Goal: Communication & Community: Answer question/provide support

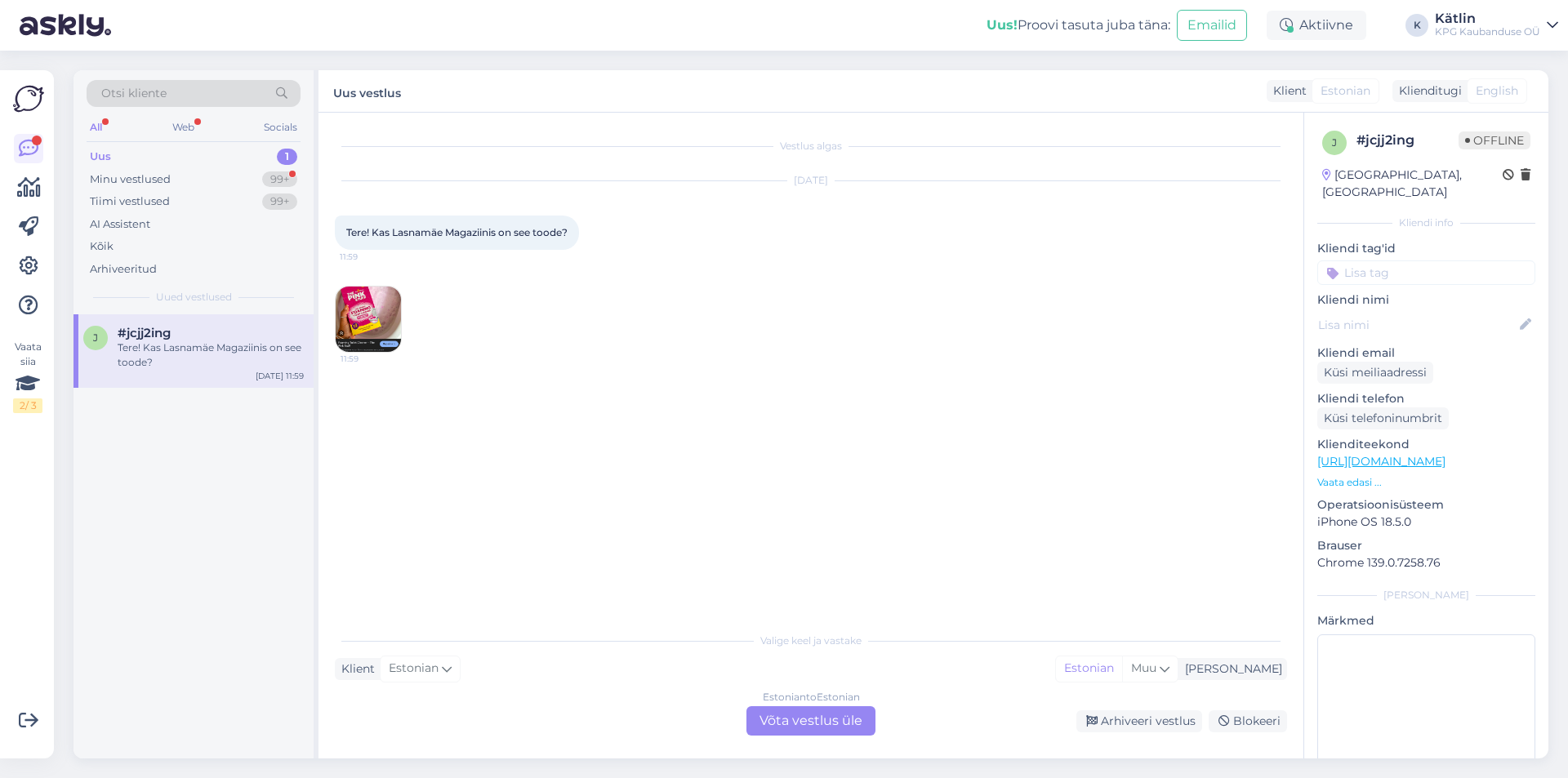
click at [383, 332] on img at bounding box center [368, 319] width 65 height 65
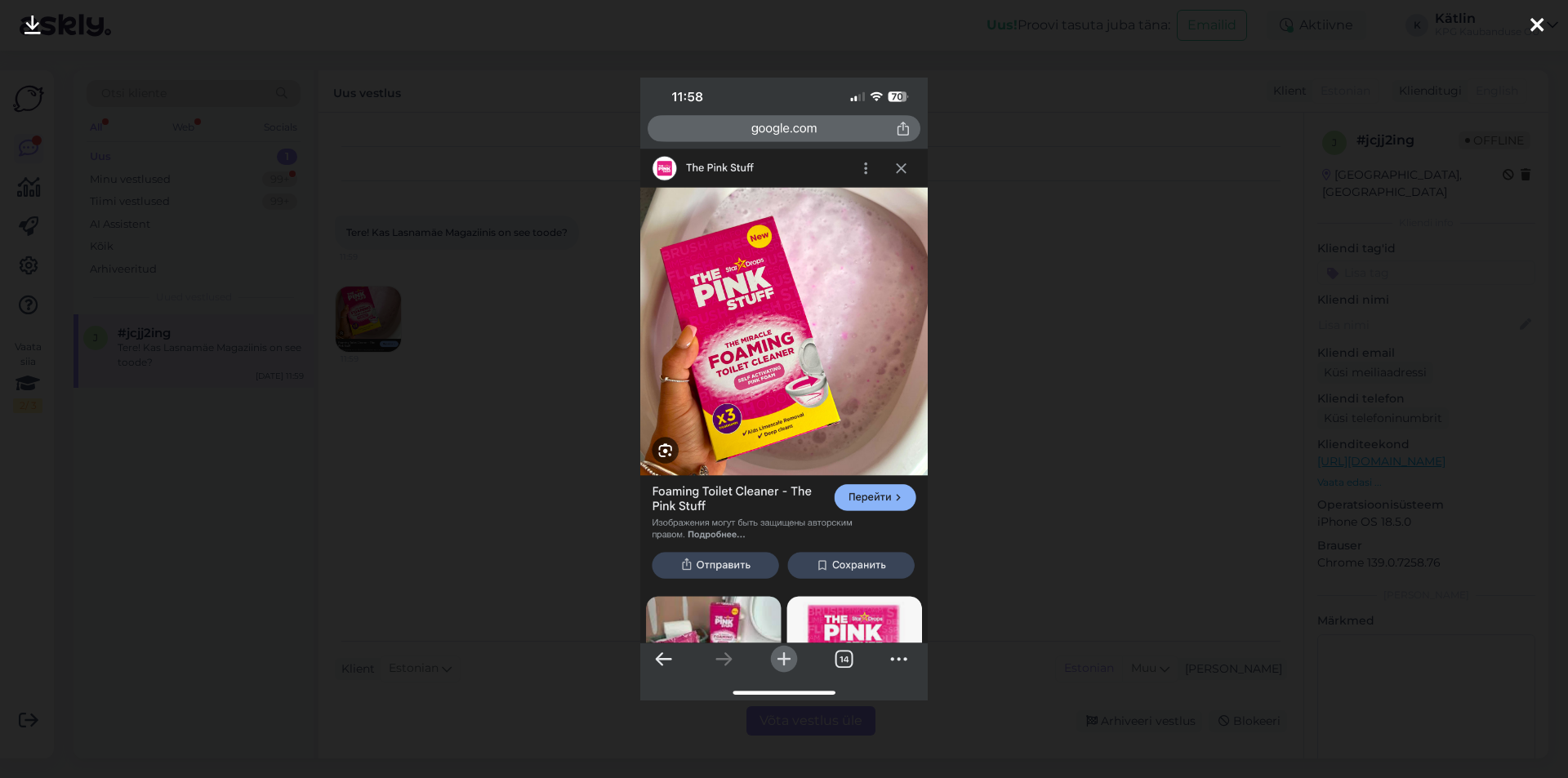
click at [1149, 256] on div at bounding box center [784, 389] width 1568 height 778
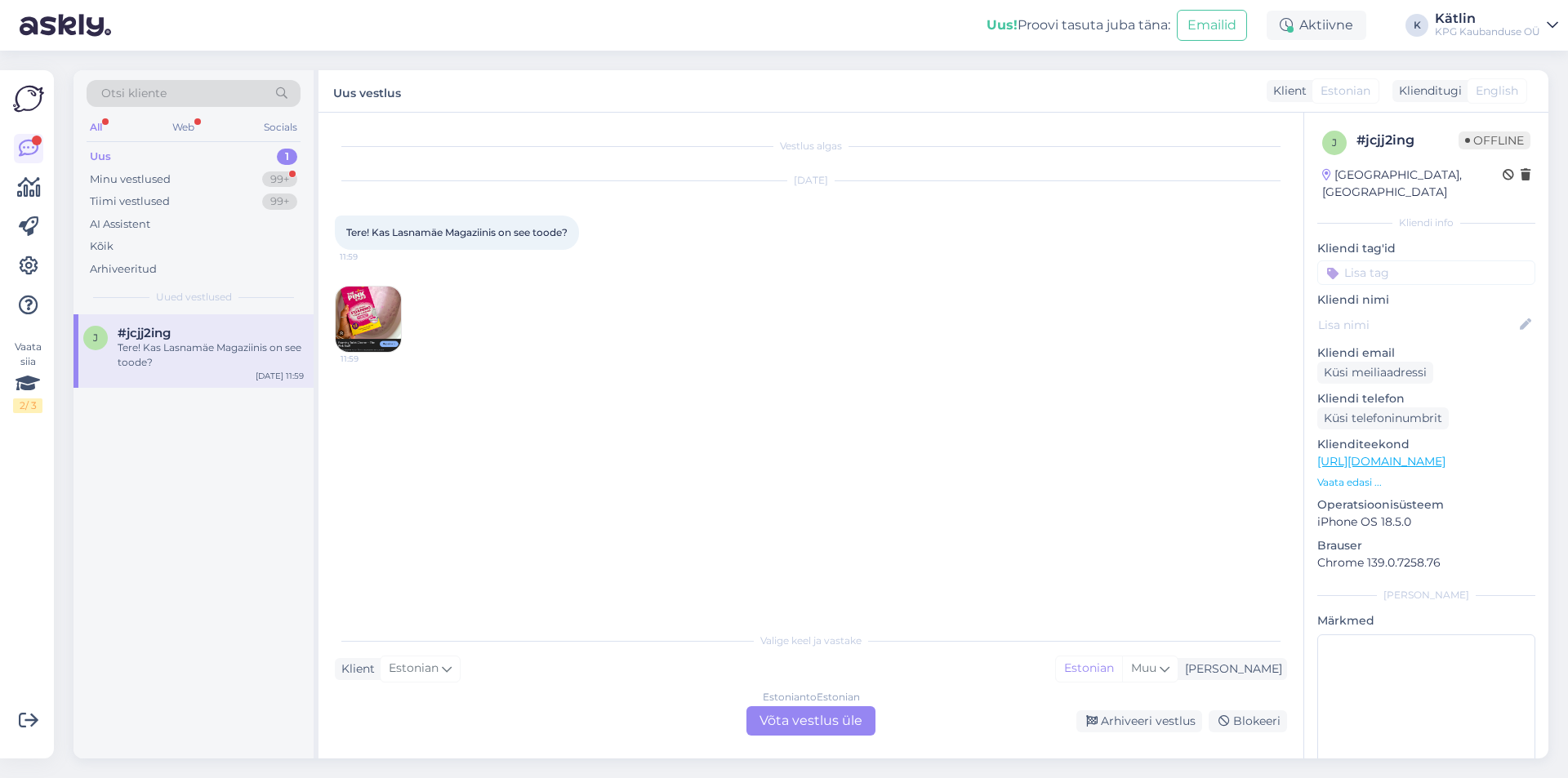
click at [817, 727] on div "Estonian to Estonian Võta vestlus üle" at bounding box center [811, 721] width 129 height 30
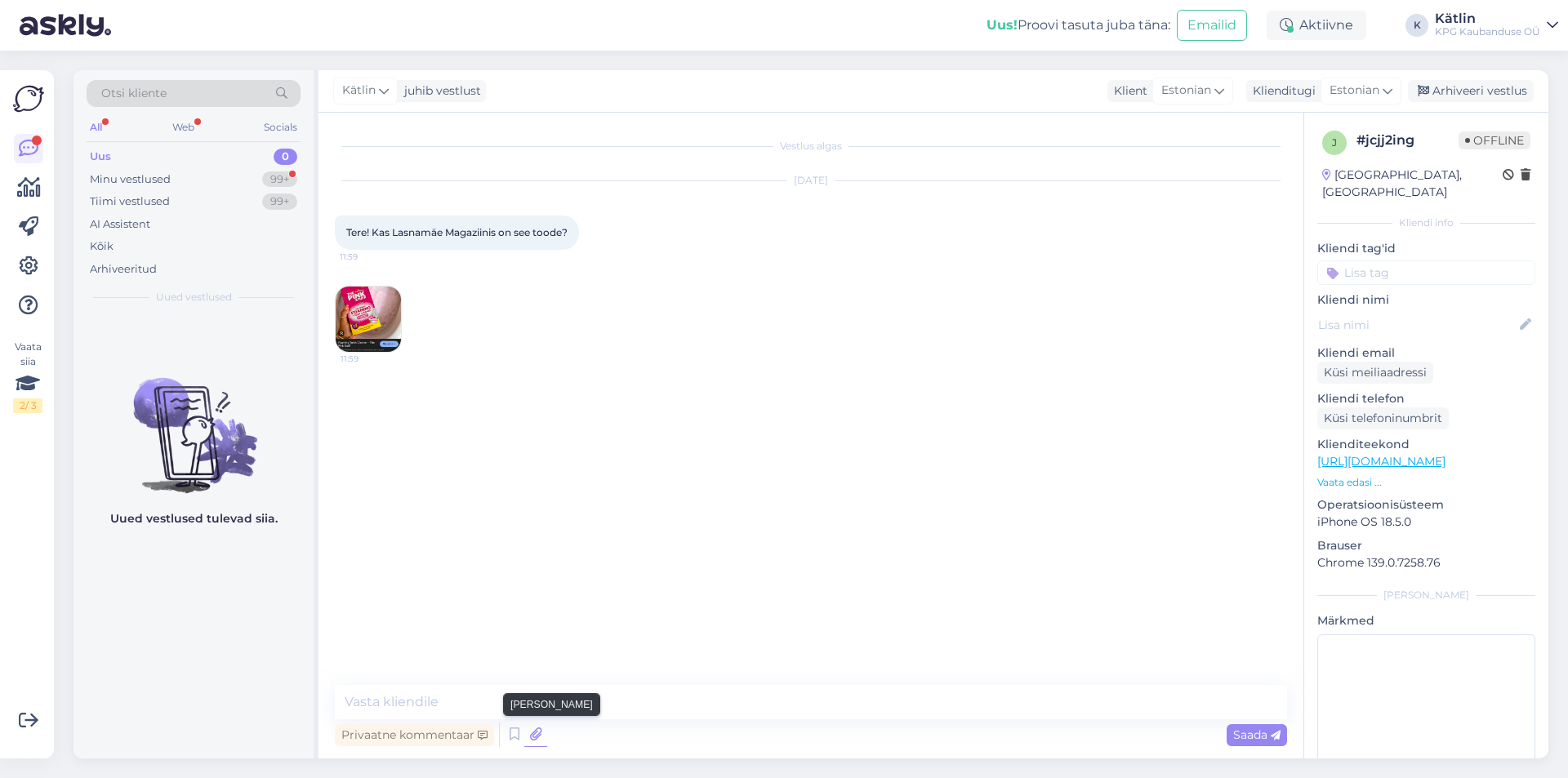
click at [538, 725] on icon at bounding box center [536, 735] width 23 height 25
click at [473, 697] on textarea at bounding box center [811, 702] width 952 height 35
type textarea "Tere!"
type textarea "Jah, peaks olema saadaval."
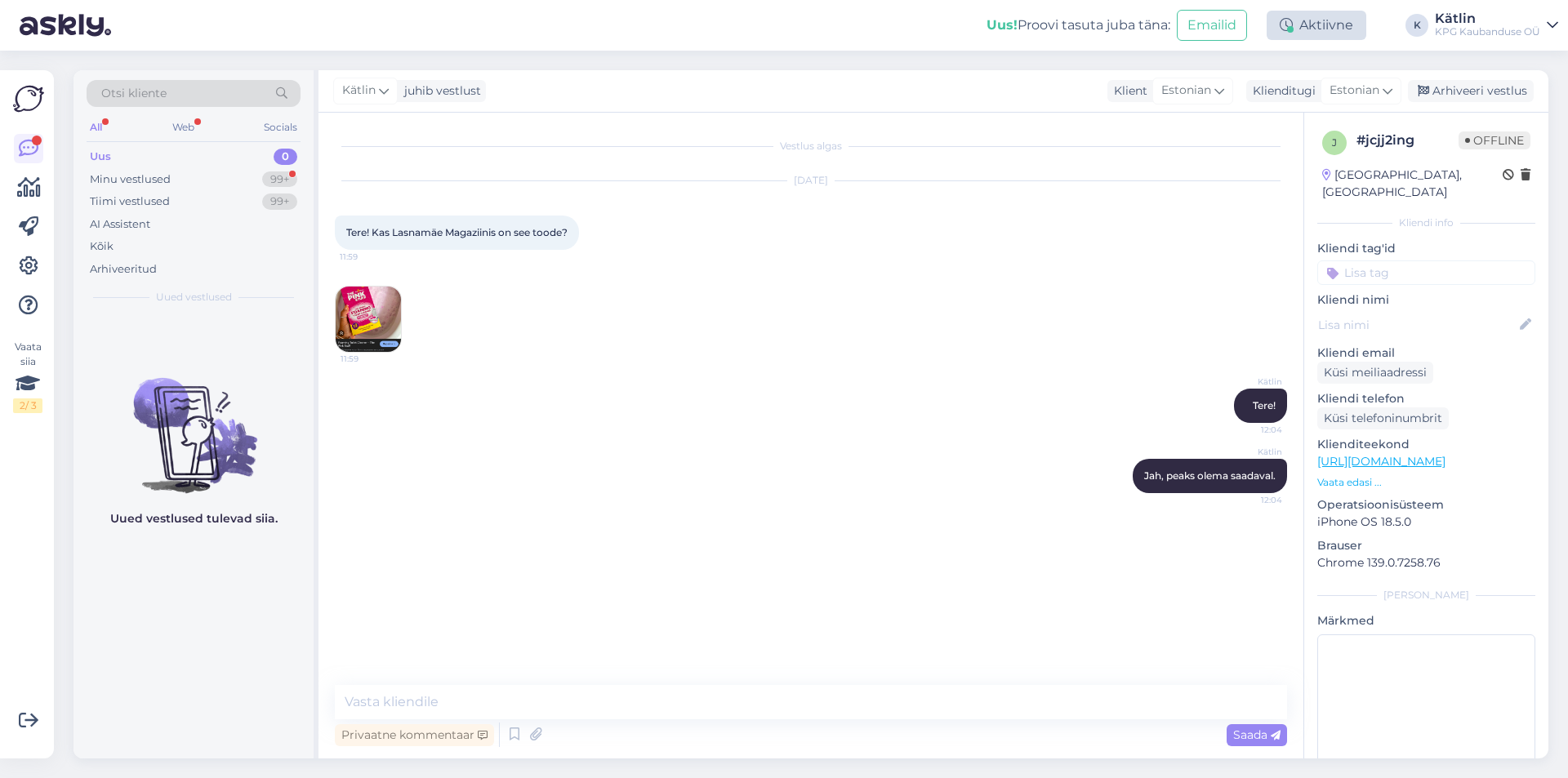
click at [1317, 25] on div "Aktiivne" at bounding box center [1316, 25] width 99 height 30
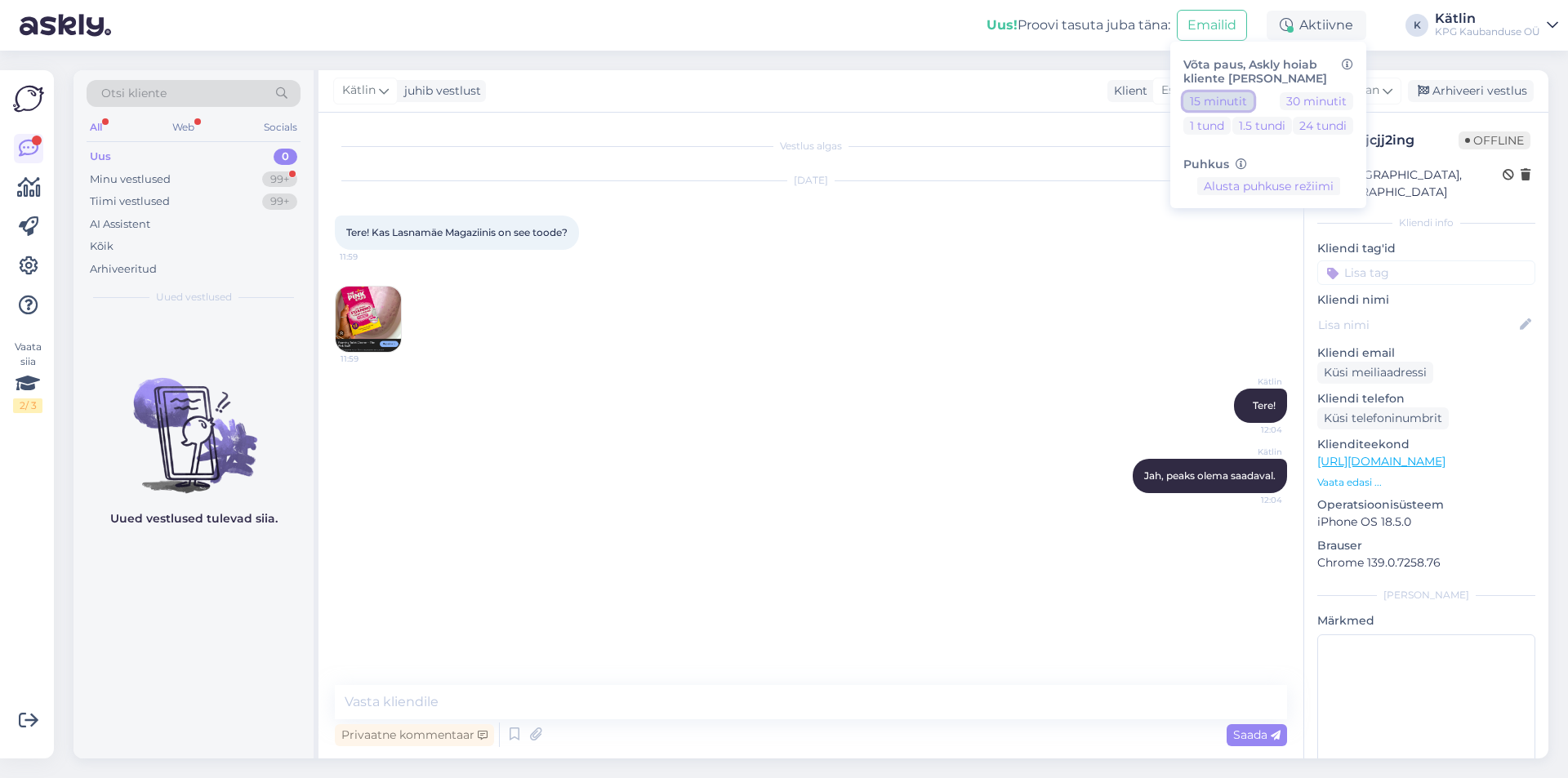
click at [1206, 101] on button "15 minutit" at bounding box center [1218, 101] width 70 height 18
click at [1335, 97] on button "30 minutit" at bounding box center [1316, 101] width 73 height 18
